Goal: Transaction & Acquisition: Purchase product/service

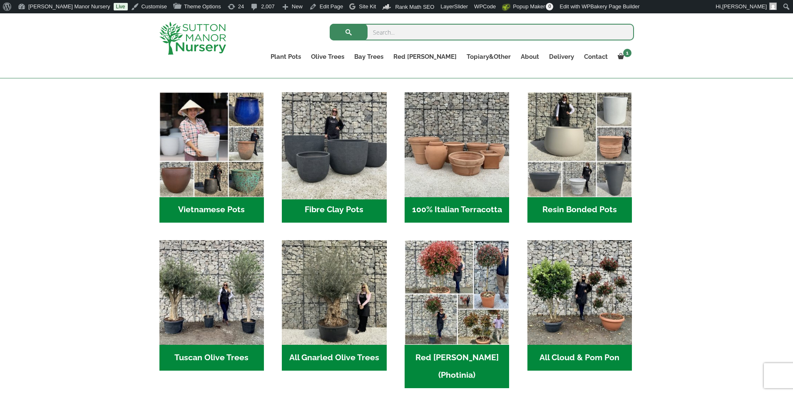
scroll to position [291, 0]
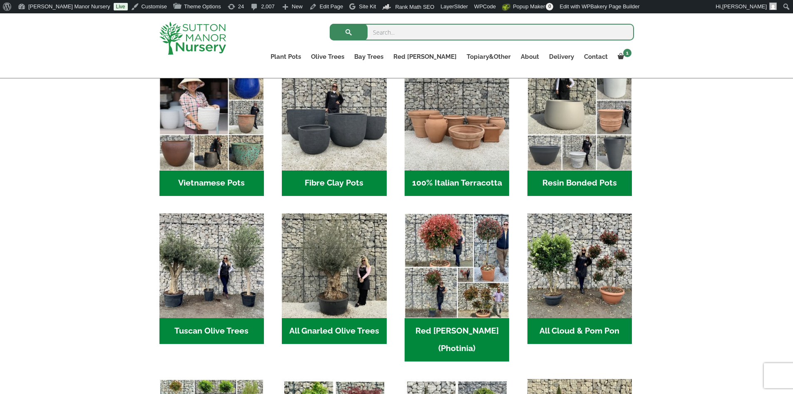
click at [481, 179] on h2 "100% Italian Terracotta (26)" at bounding box center [457, 183] width 105 height 26
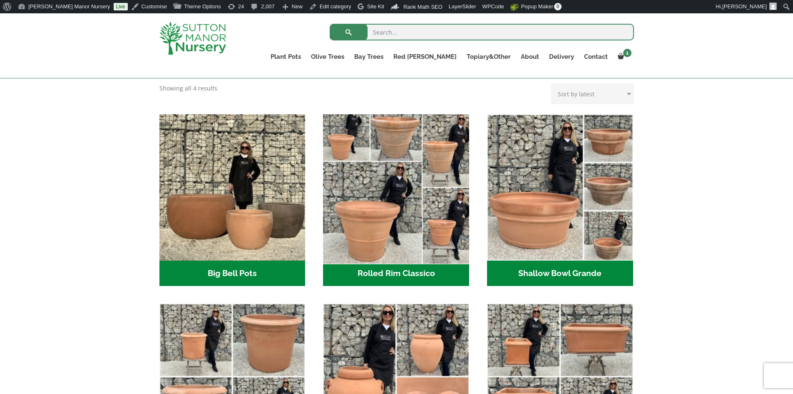
scroll to position [291, 0]
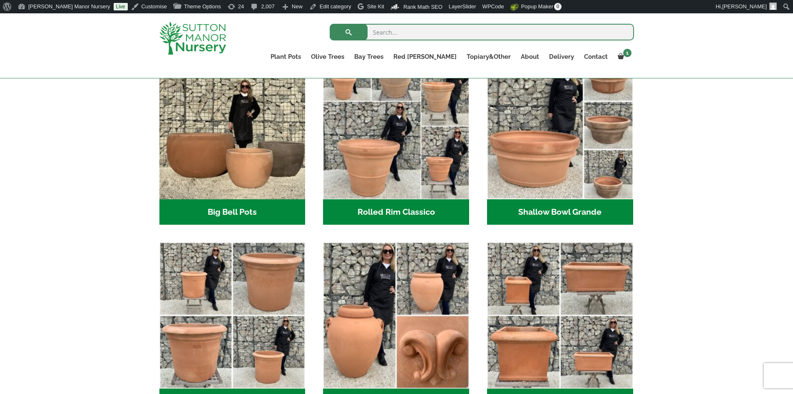
click at [387, 212] on h2 "Rolled Rim Classico (7)" at bounding box center [396, 212] width 146 height 26
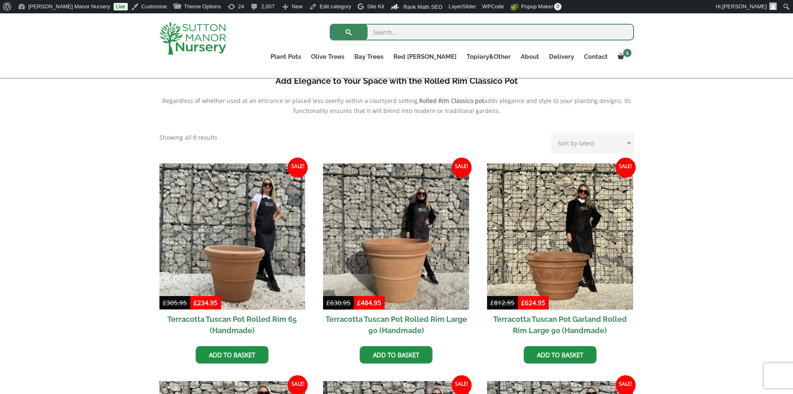
scroll to position [375, 0]
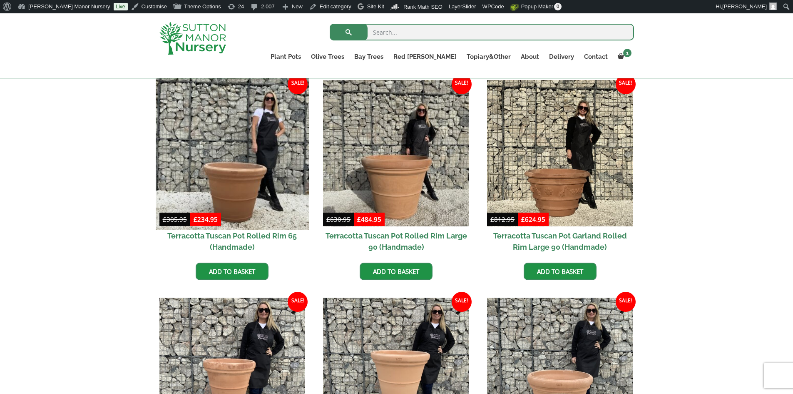
click at [260, 172] on img at bounding box center [232, 152] width 153 height 153
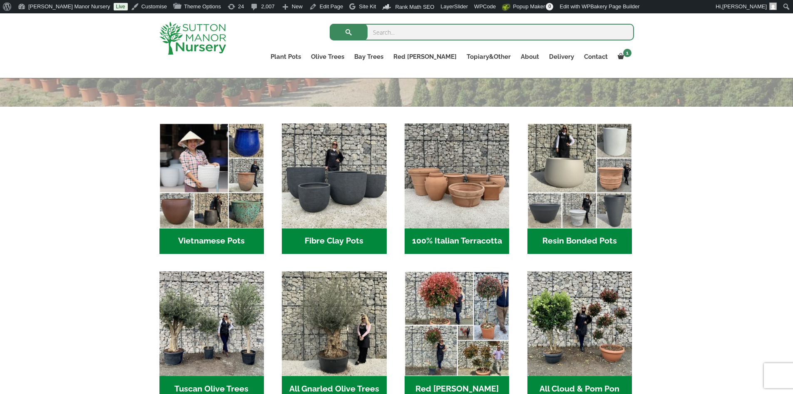
scroll to position [250, 0]
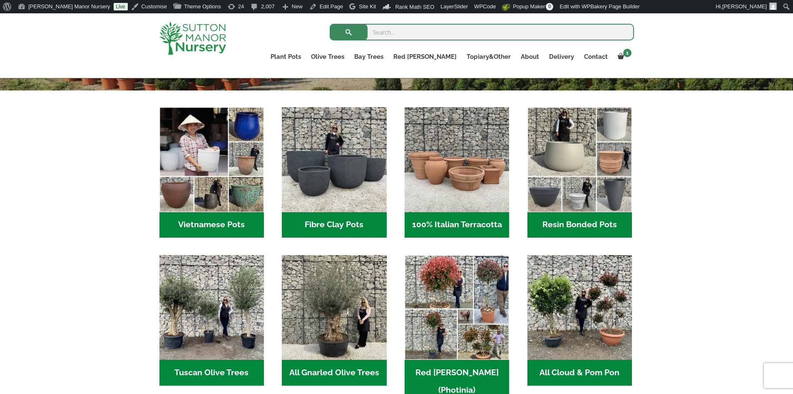
click at [457, 222] on h2 "100% Italian Terracotta (26)" at bounding box center [457, 225] width 105 height 26
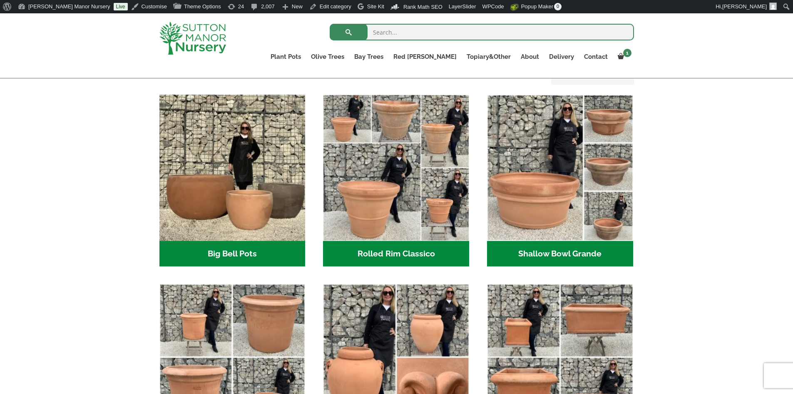
click at [437, 253] on h2 "Rolled Rim Classico (7)" at bounding box center [396, 254] width 146 height 26
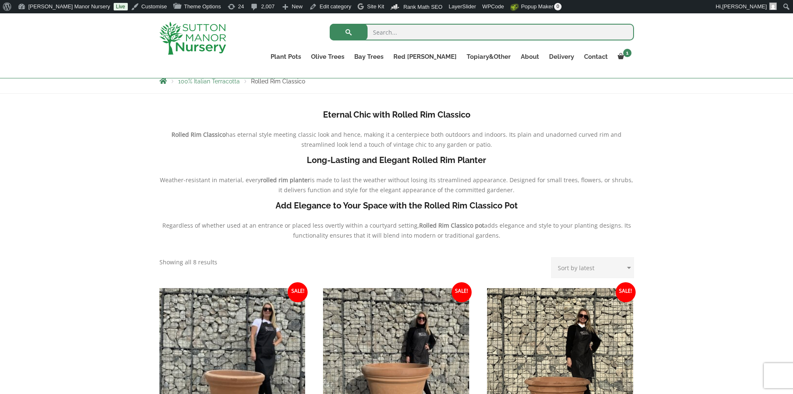
scroll to position [167, 0]
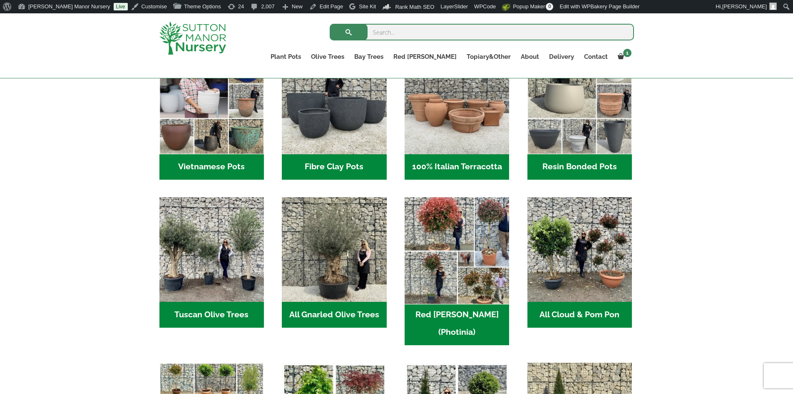
scroll to position [333, 0]
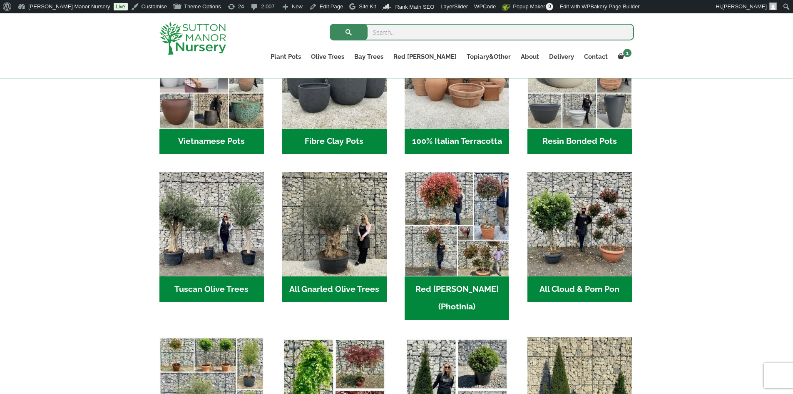
click at [449, 137] on h2 "100% Italian Terracotta (26)" at bounding box center [457, 142] width 105 height 26
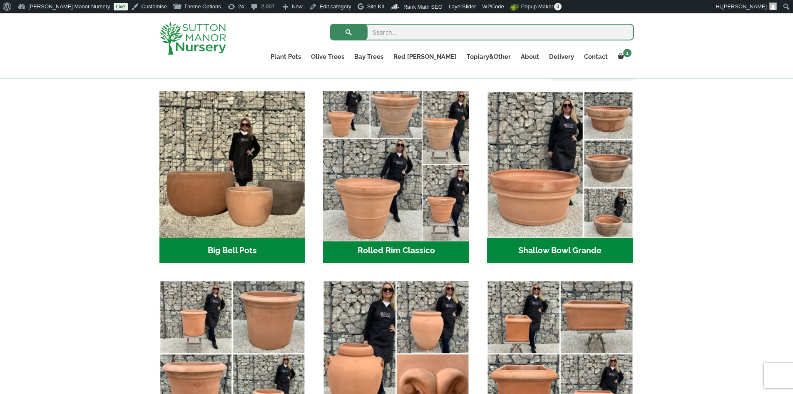
scroll to position [250, 0]
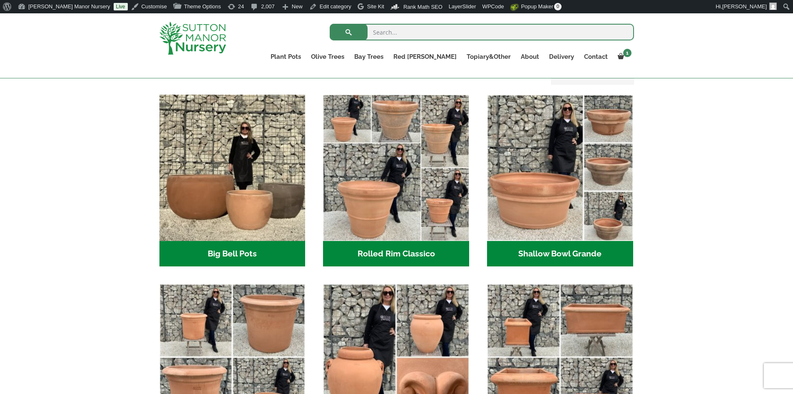
click at [404, 249] on h2 "Rolled Rim Classico (7)" at bounding box center [396, 254] width 146 height 26
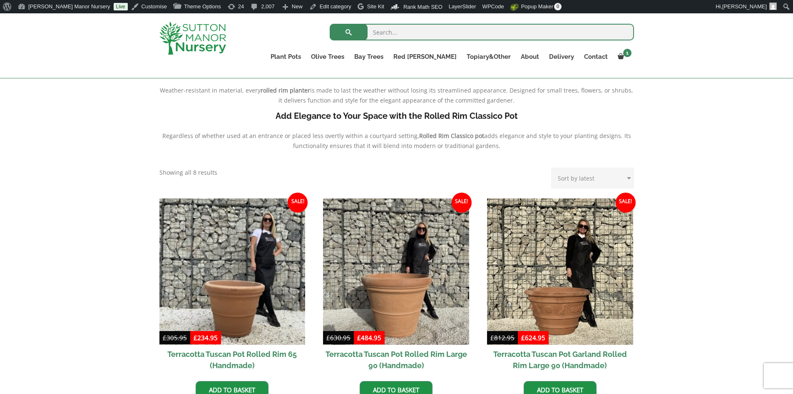
scroll to position [333, 0]
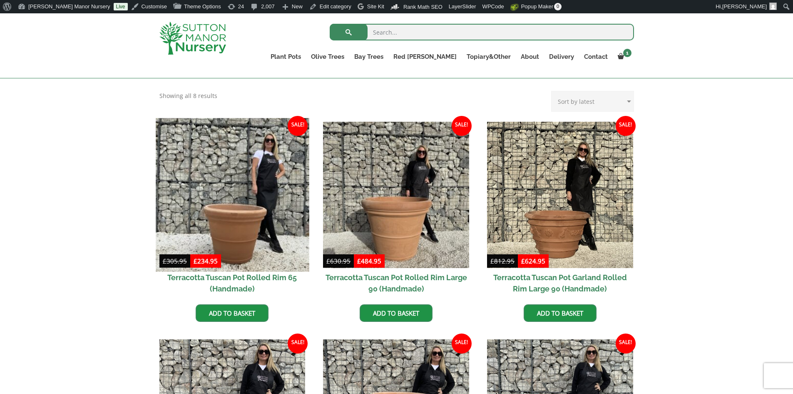
click at [277, 218] on img at bounding box center [232, 194] width 153 height 153
